Goal: Task Accomplishment & Management: Use online tool/utility

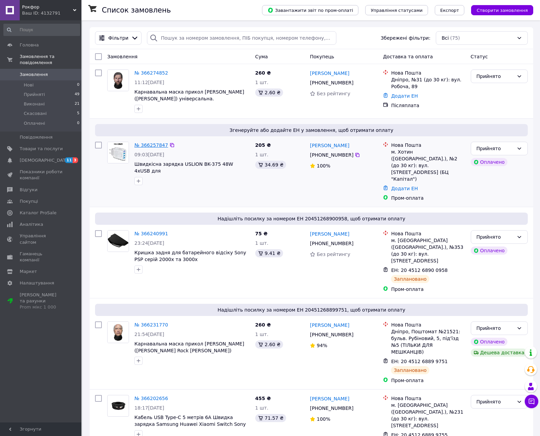
click at [147, 144] on link "№ 366257847" at bounding box center [151, 145] width 34 height 5
click at [153, 72] on link "№ 366274852" at bounding box center [151, 72] width 34 height 5
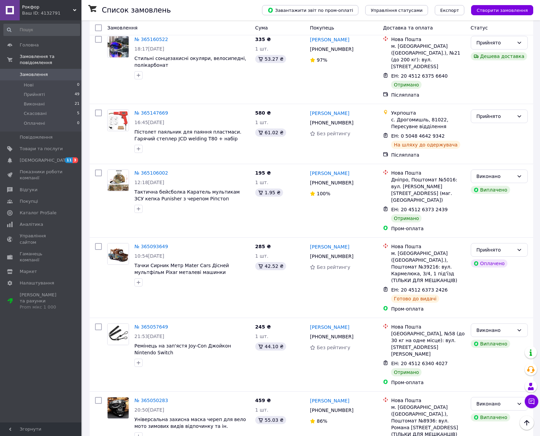
scroll to position [2104, 0]
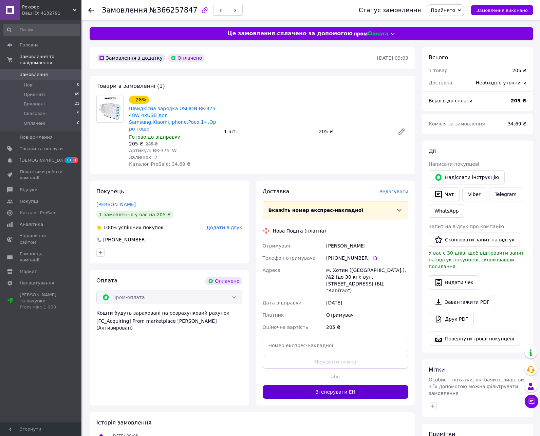
click at [331, 388] on button "Згенерувати ЕН" at bounding box center [336, 392] width 146 height 14
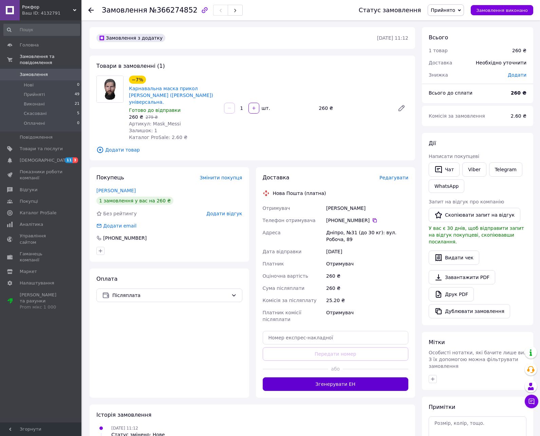
click at [326, 378] on button "Згенерувати ЕН" at bounding box center [336, 385] width 146 height 14
